Goal: Information Seeking & Learning: Understand process/instructions

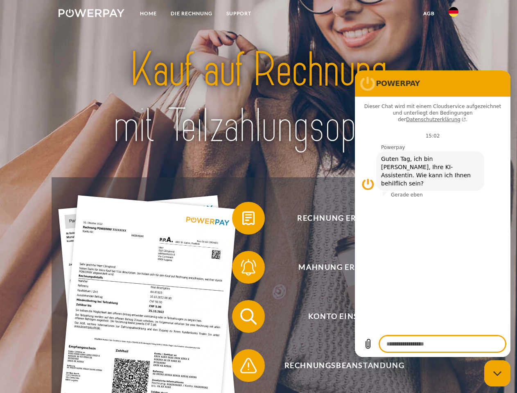
click at [91, 14] on img at bounding box center [92, 13] width 66 height 8
click at [453, 14] on img at bounding box center [454, 12] width 10 height 10
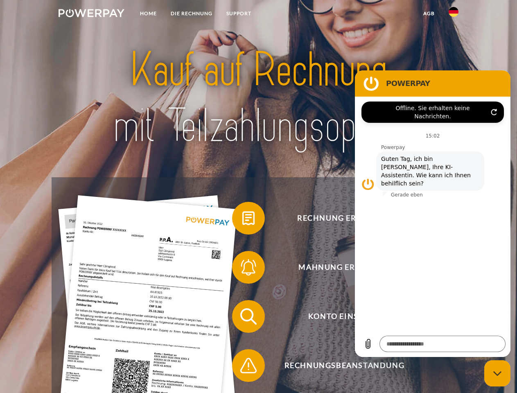
click at [428, 14] on link "agb" at bounding box center [428, 13] width 25 height 15
click at [242, 220] on span at bounding box center [236, 218] width 41 height 41
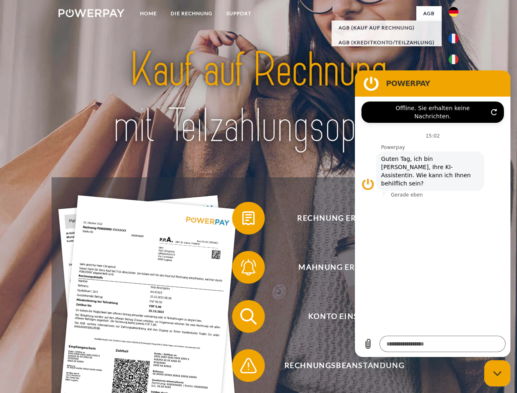
click at [242, 269] on span at bounding box center [236, 267] width 41 height 41
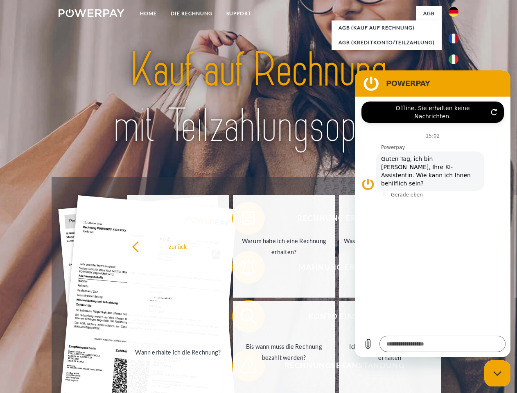
click at [242, 318] on link "Bis wann muss die Rechnung bezahlt werden?" at bounding box center [284, 352] width 102 height 102
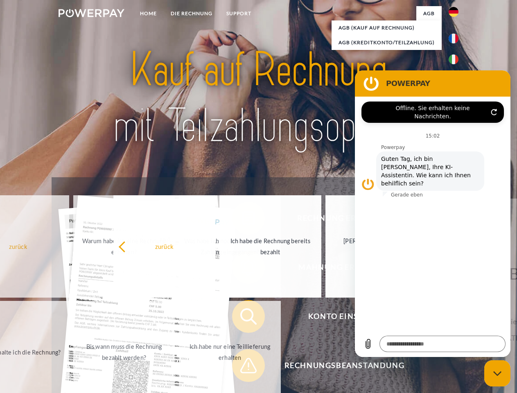
click at [242, 367] on span at bounding box center [236, 365] width 41 height 41
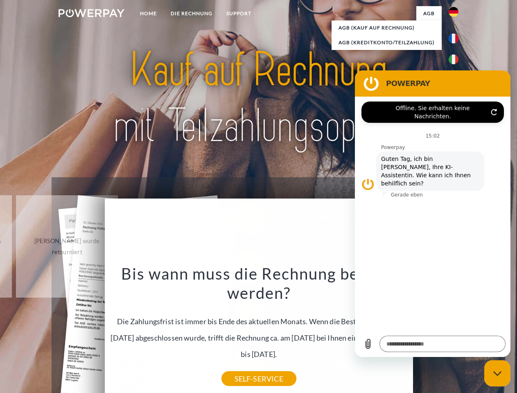
click at [497, 373] on icon "Messaging-Fenster schließen" at bounding box center [497, 373] width 9 height 5
type textarea "*"
